Goal: Task Accomplishment & Management: Manage account settings

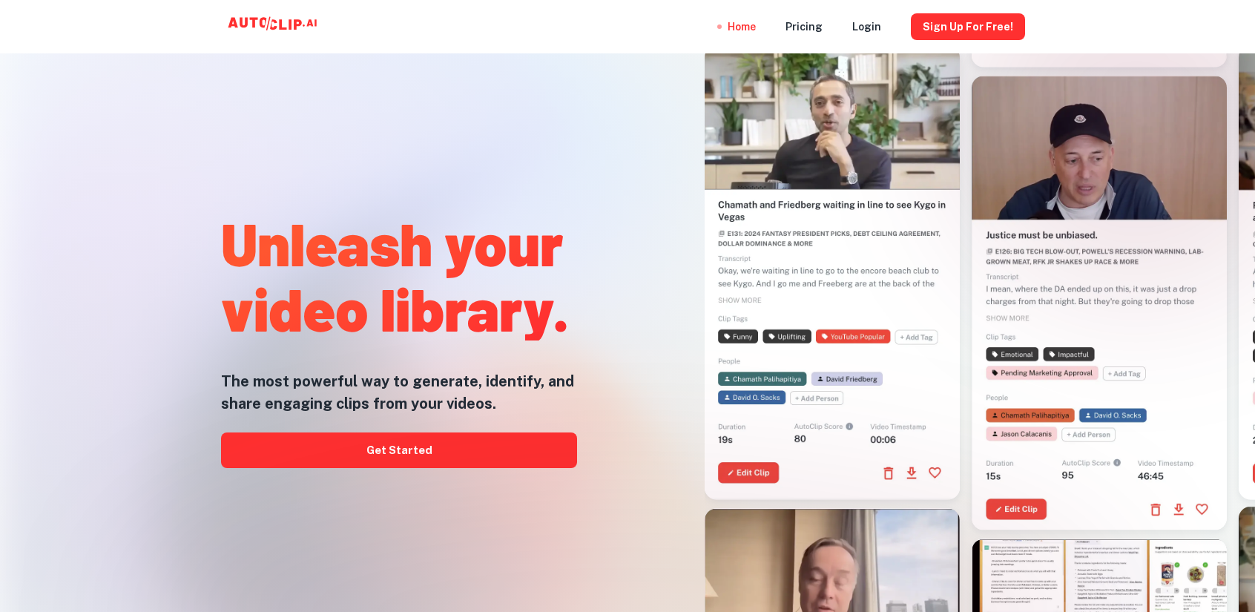
click at [660, 120] on div at bounding box center [826, 247] width 457 height 612
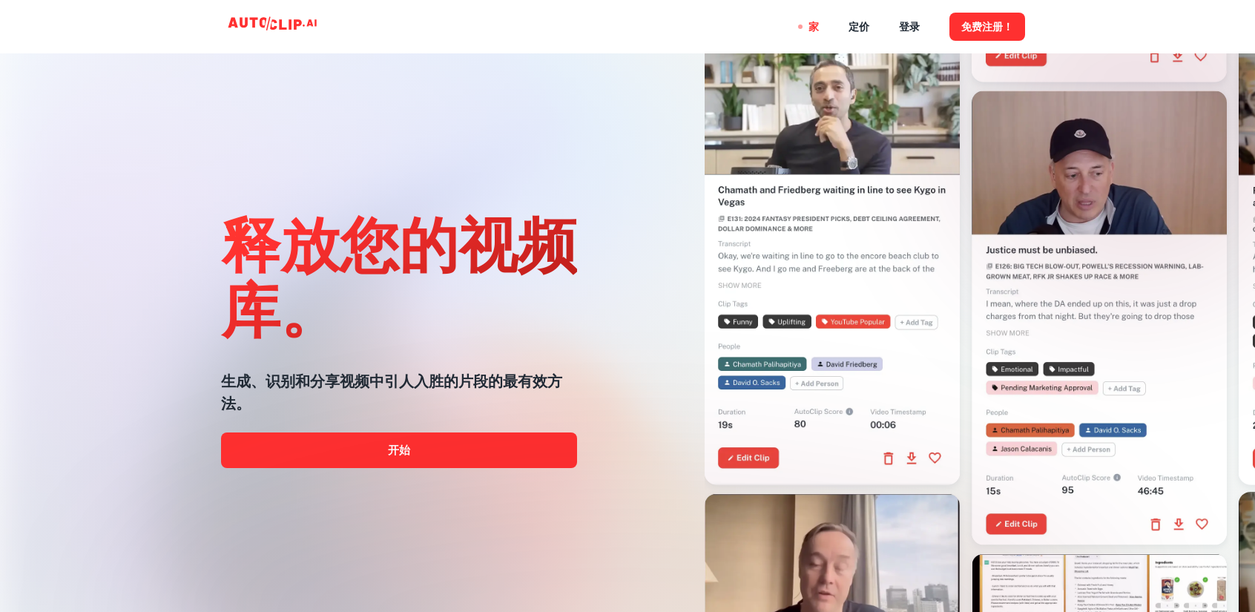
click at [321, 449] on link "开始" at bounding box center [399, 451] width 356 height 36
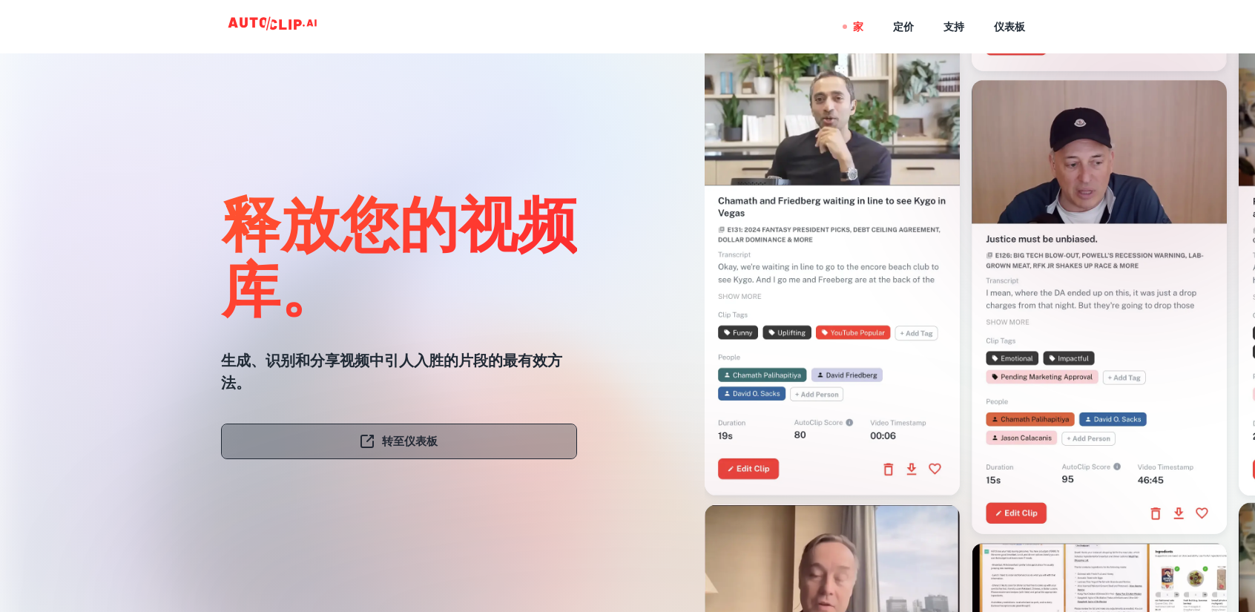
click at [510, 436] on link "转至仪表板" at bounding box center [399, 442] width 356 height 36
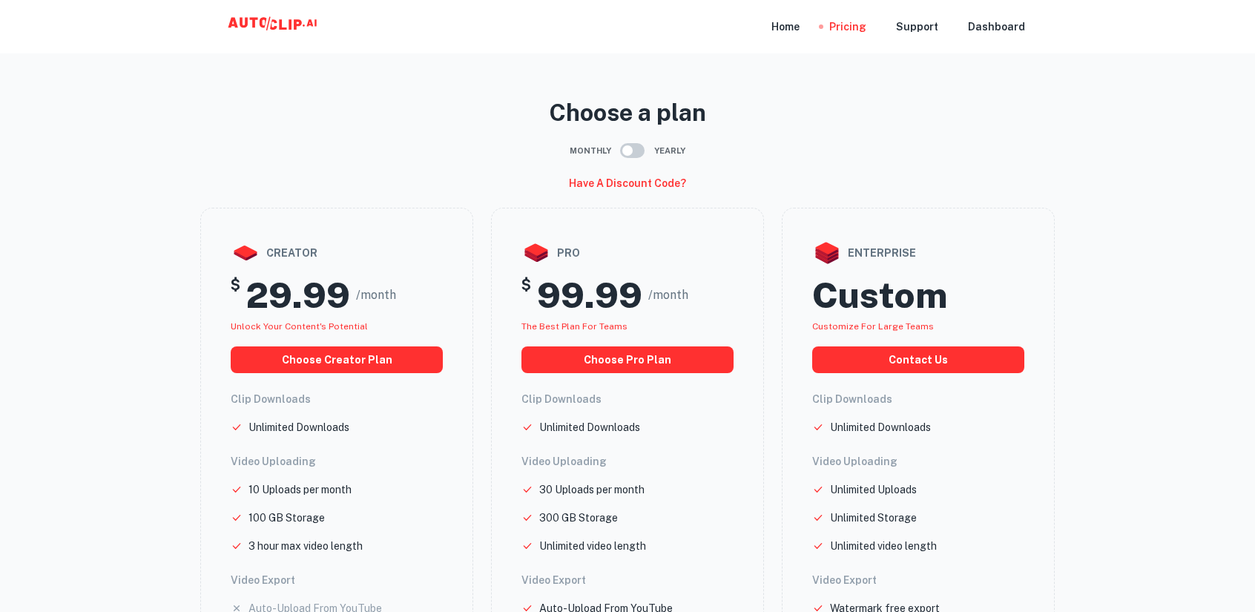
click at [800, 26] on div "Home" at bounding box center [786, 26] width 28 height 53
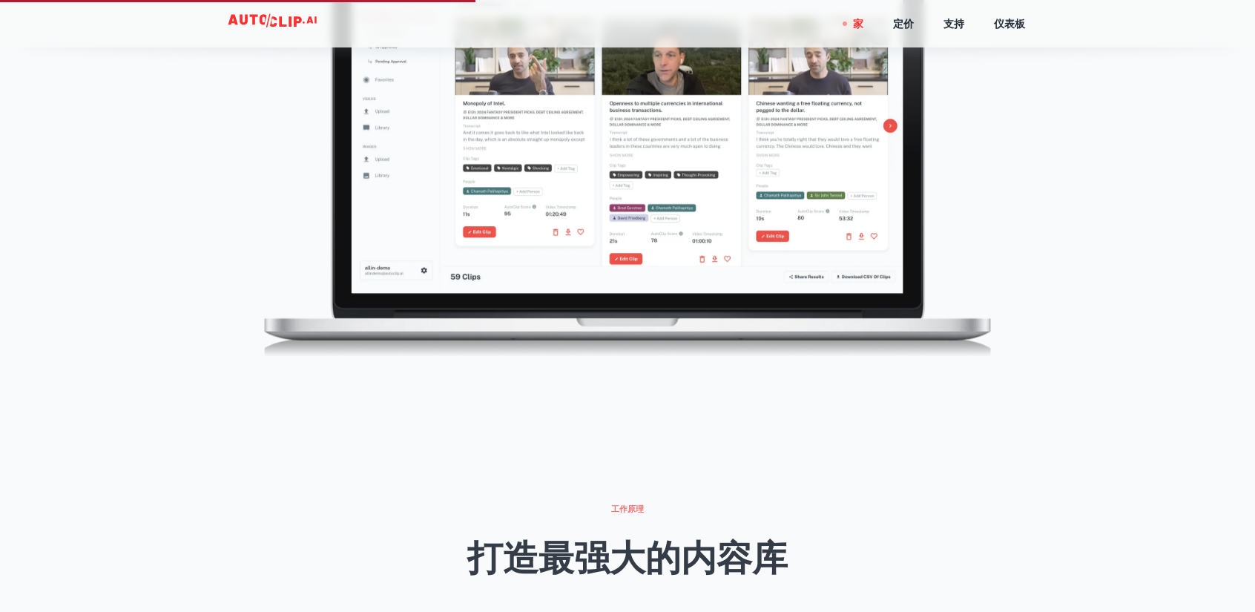
scroll to position [1236, 0]
